Goal: Task Accomplishment & Management: Manage account settings

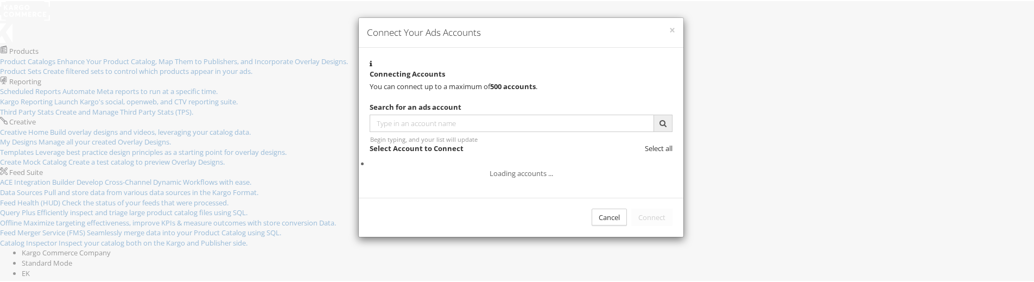
scroll to position [73, 0]
click at [591, 225] on div "Cancel" at bounding box center [608, 216] width 35 height 18
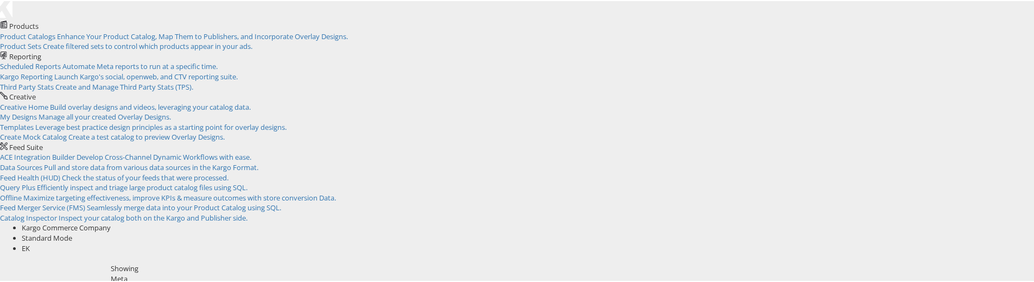
scroll to position [36, 0]
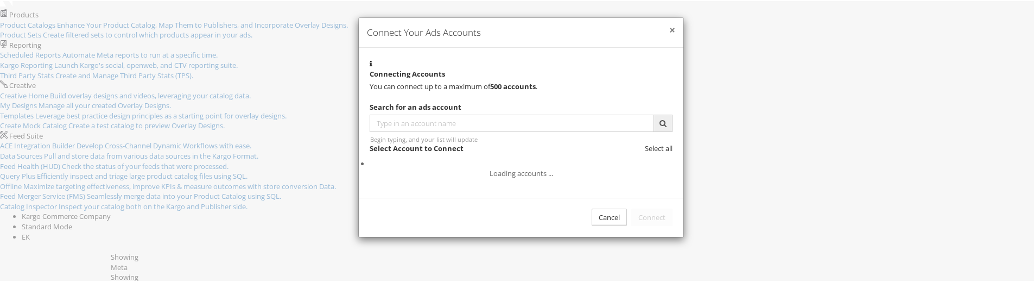
click at [669, 35] on button "×" at bounding box center [672, 29] width 6 height 11
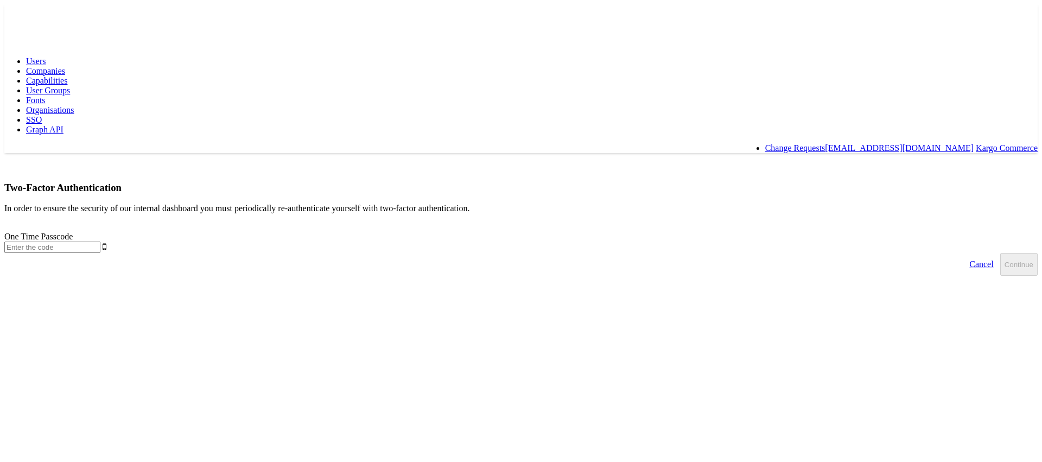
click at [100, 241] on input "text" at bounding box center [52, 246] width 96 height 11
type input "192219"
click at [1000, 253] on button "Continue" at bounding box center [1018, 264] width 37 height 23
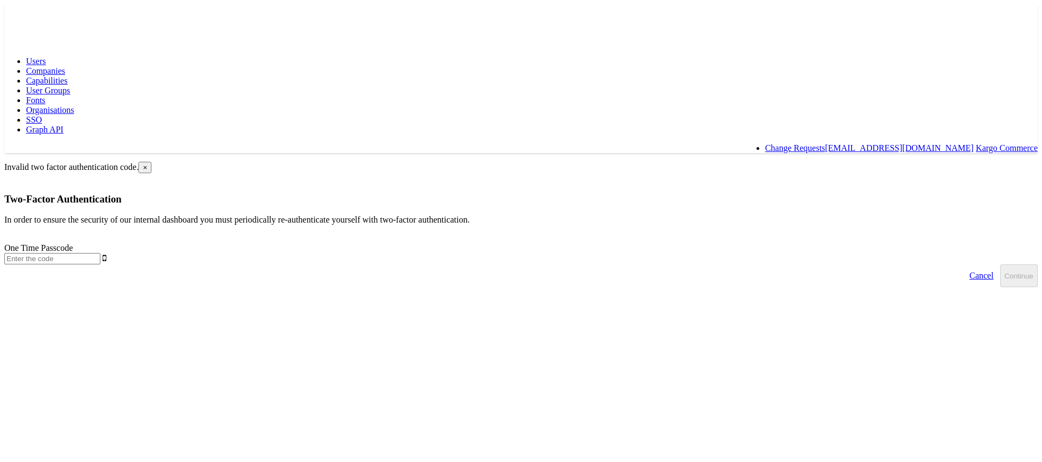
click at [100, 253] on input "text" at bounding box center [52, 258] width 96 height 11
type input "192219"
click at [1000, 264] on button "Continue" at bounding box center [1018, 275] width 37 height 23
type input "316866"
click at [1000, 264] on button "Continue" at bounding box center [1018, 275] width 37 height 23
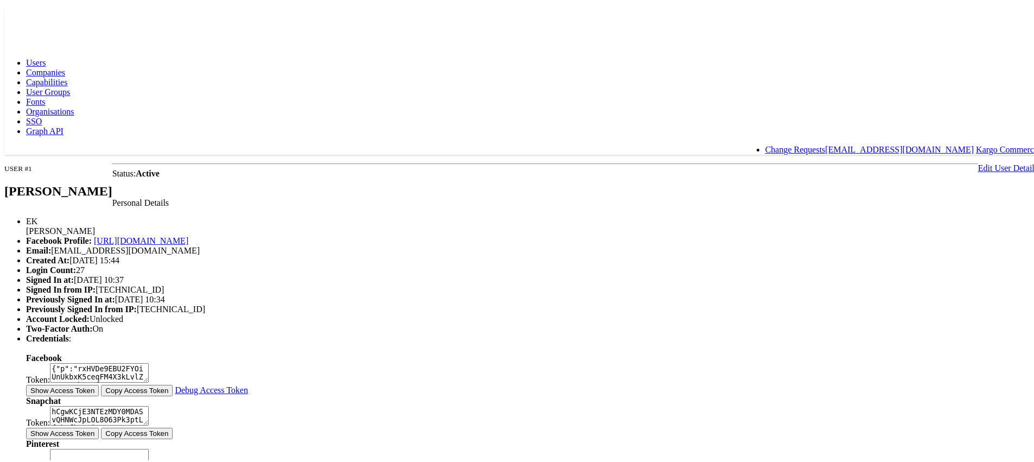
click at [978, 162] on link "Edit User Details" at bounding box center [1008, 166] width 60 height 9
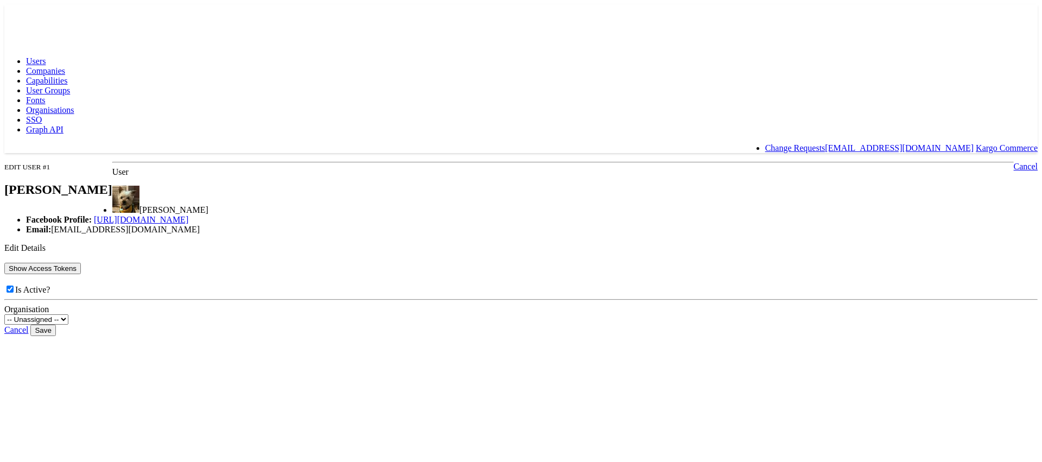
click at [81, 274] on button "Show Access Tokens" at bounding box center [42, 268] width 76 height 11
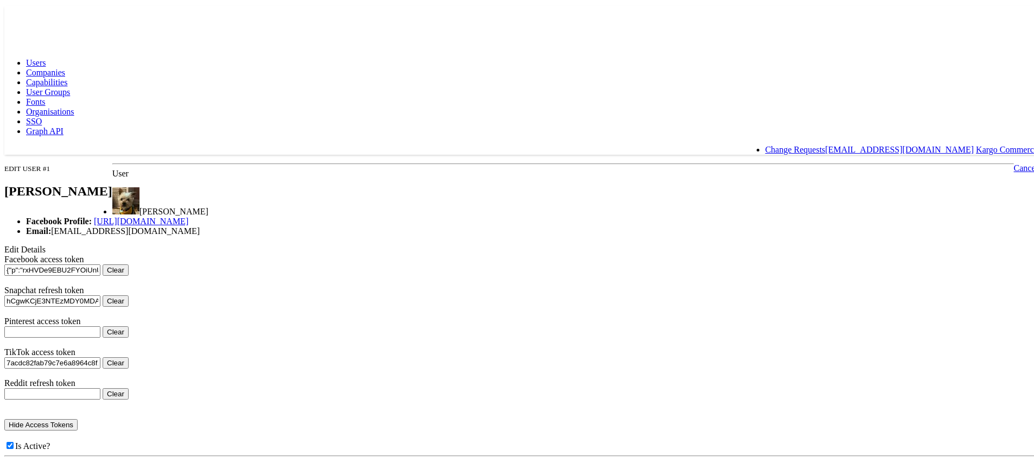
click at [129, 274] on button "Clear" at bounding box center [116, 268] width 26 height 11
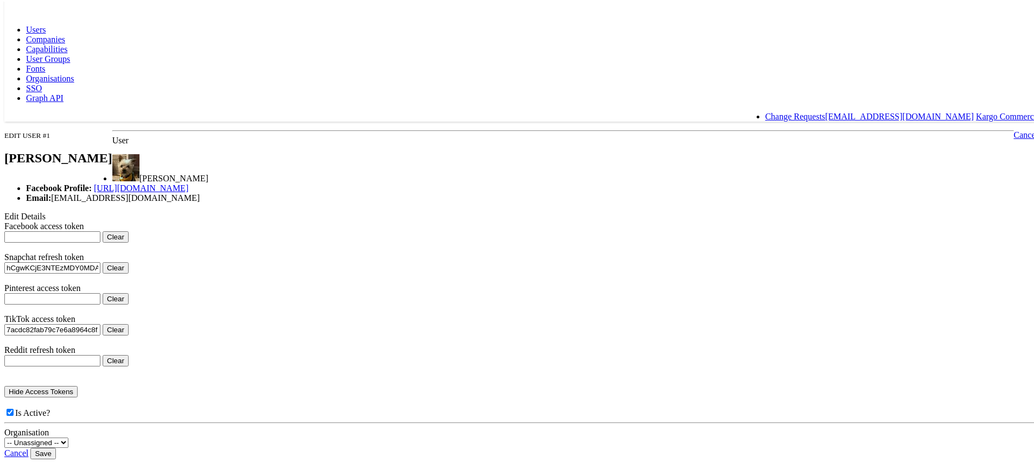
scroll to position [174, 0]
click at [55, 446] on input "Save" at bounding box center [42, 451] width 25 height 11
type input "Saving..."
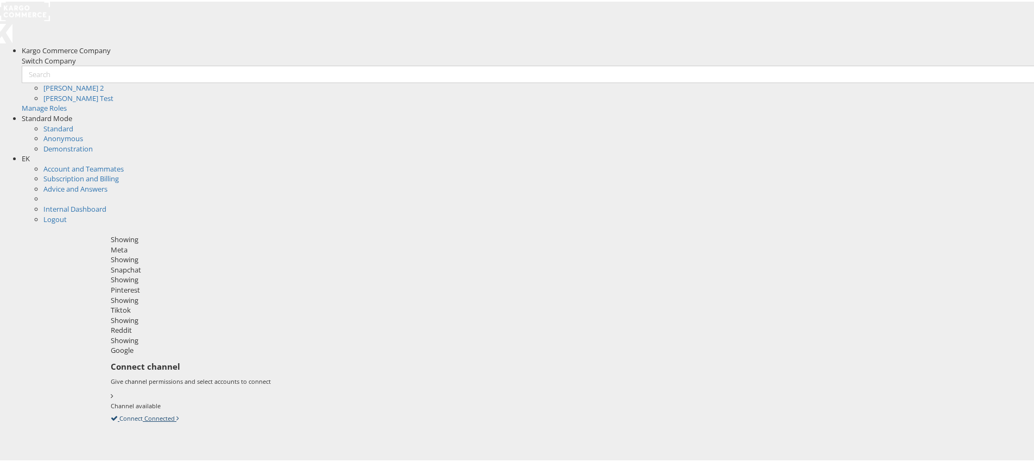
click at [111, 411] on icon at bounding box center [111, 416] width 0 height 10
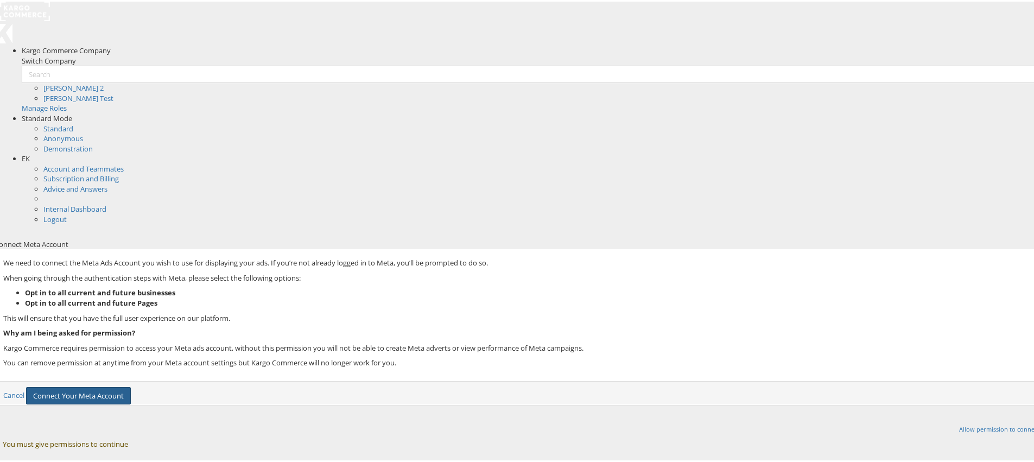
click at [131, 385] on button "Connect Your Meta Account" at bounding box center [78, 394] width 105 height 18
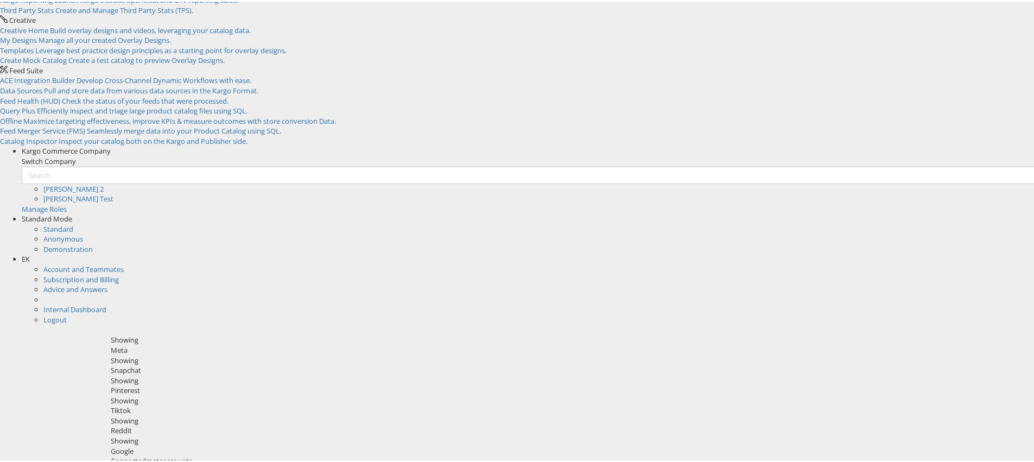
scroll to position [111, 0]
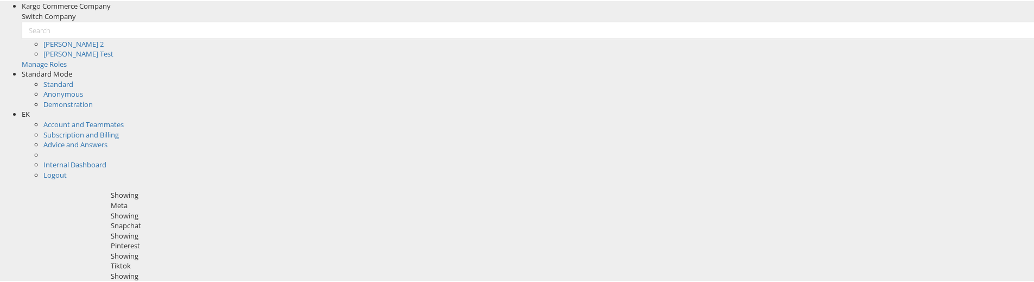
scroll to position [265, 0]
